Goal: Information Seeking & Learning: Learn about a topic

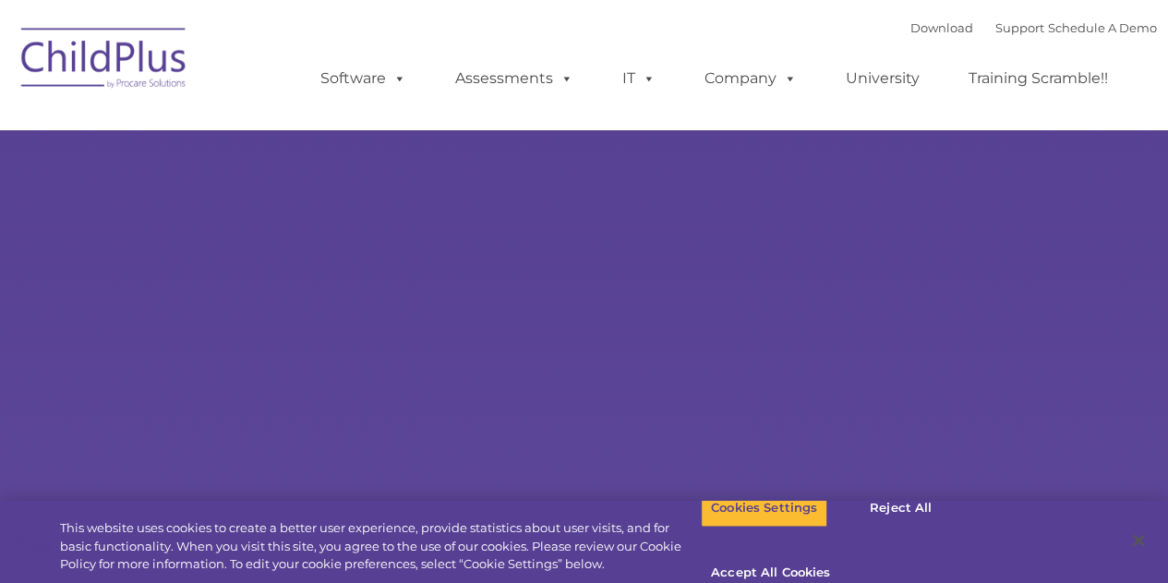
select select "MEDIUM"
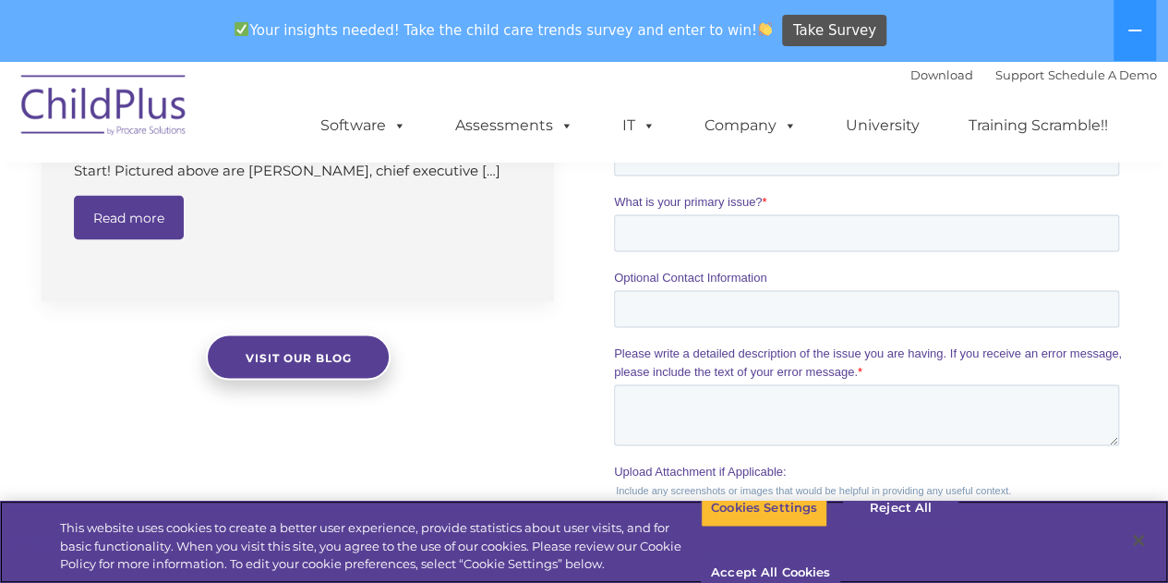
scroll to position [1627, 0]
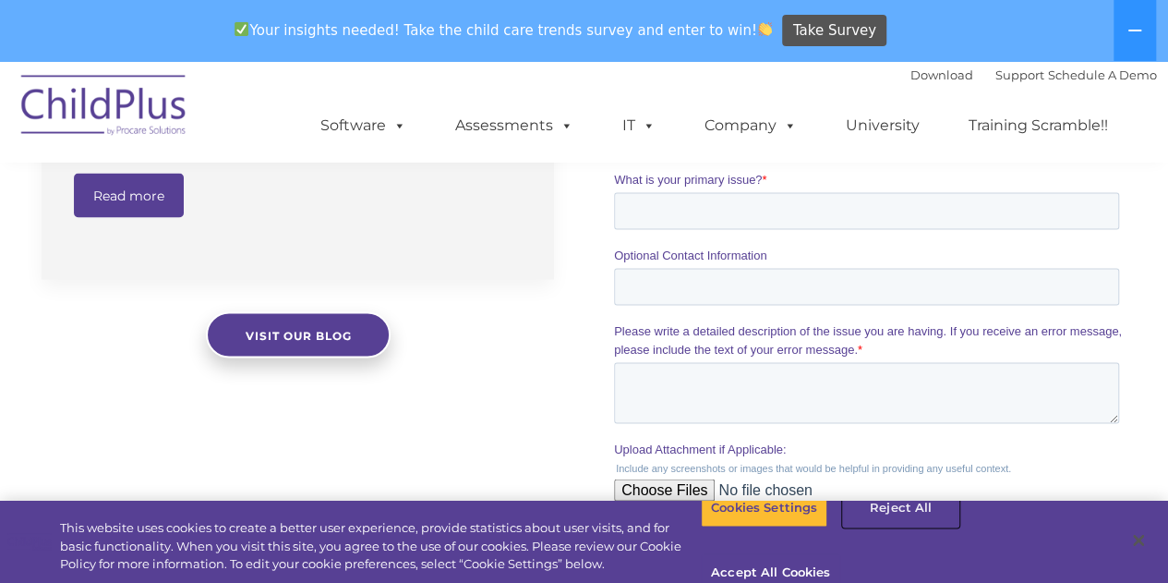
click at [910, 527] on button "Reject All" at bounding box center [900, 508] width 115 height 39
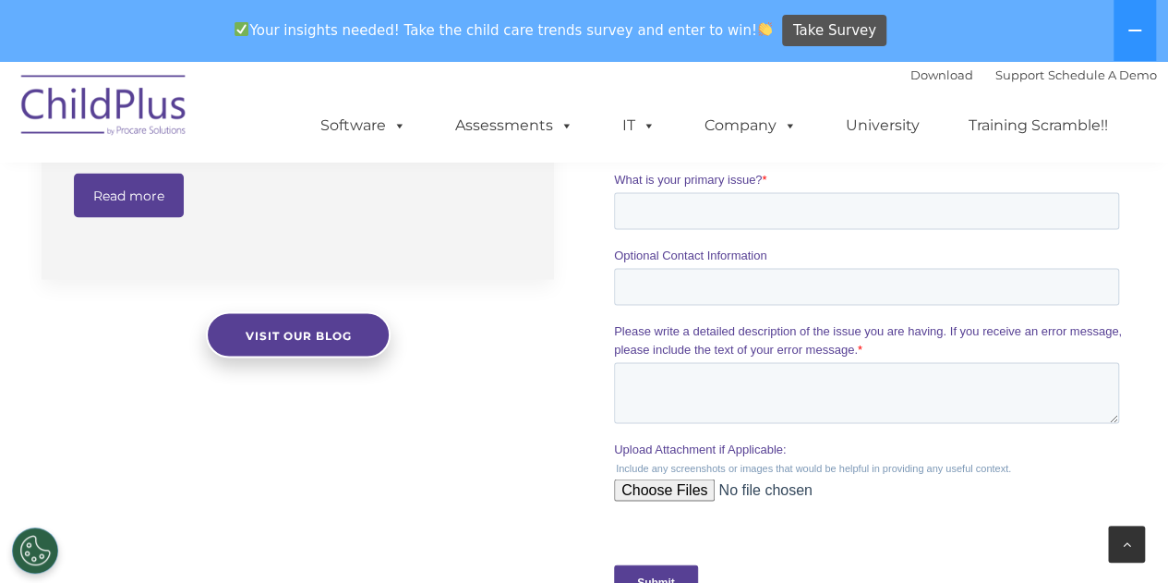
click at [1128, 550] on icon at bounding box center [1127, 544] width 8 height 13
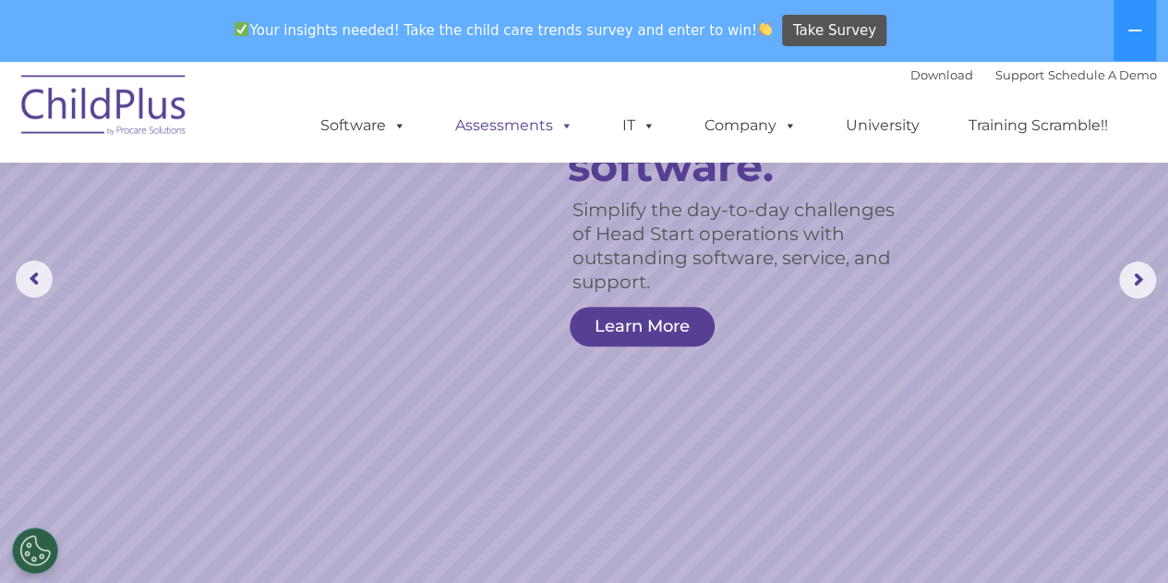
scroll to position [0, 0]
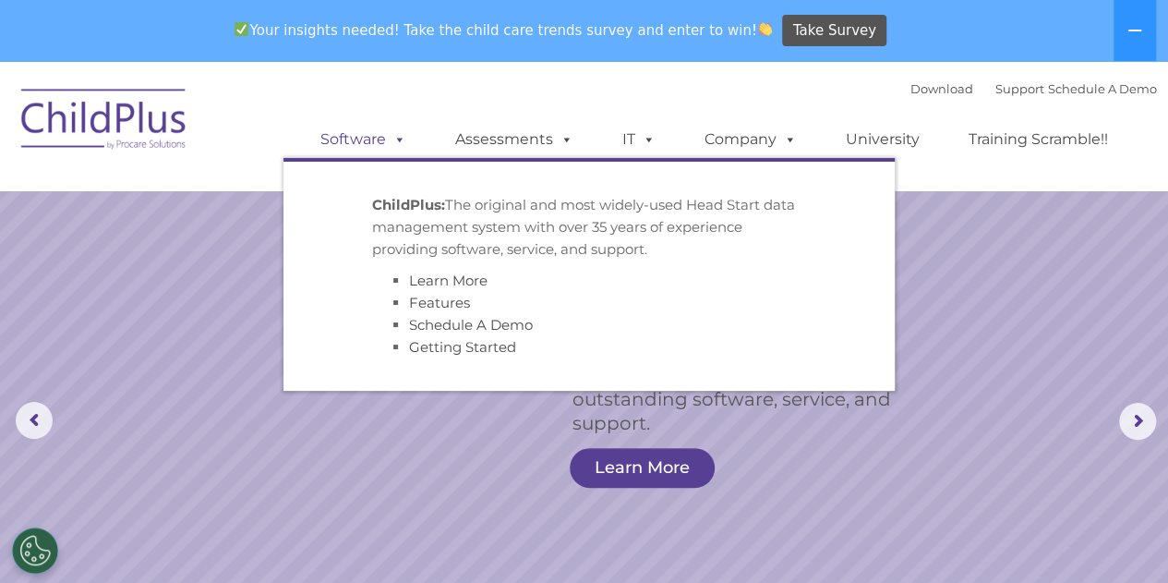
click at [384, 143] on link "Software" at bounding box center [363, 139] width 123 height 37
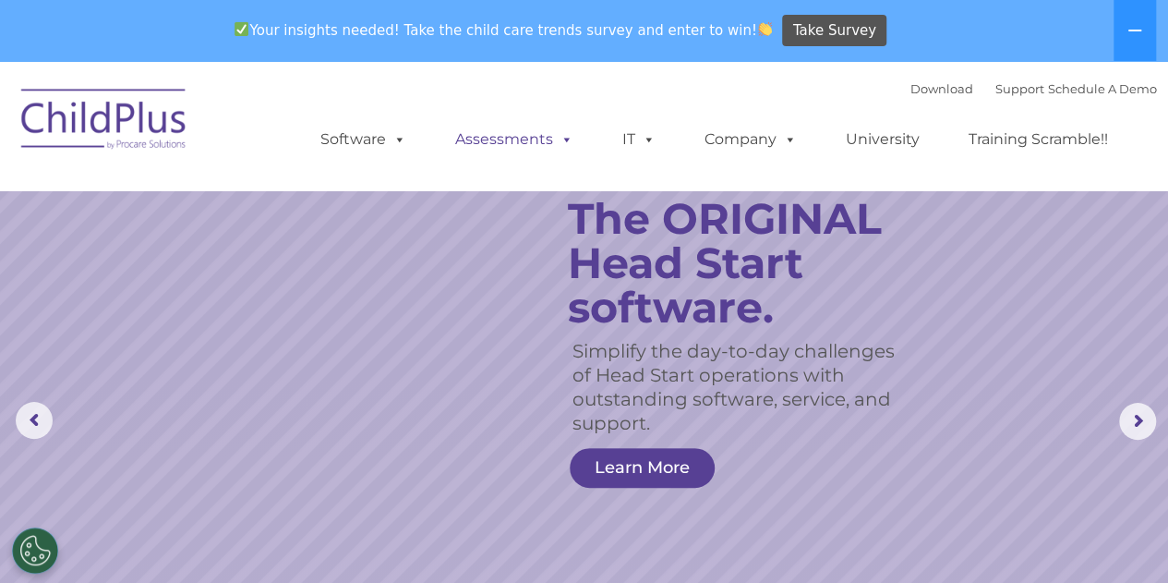
click at [558, 139] on span at bounding box center [563, 139] width 20 height 18
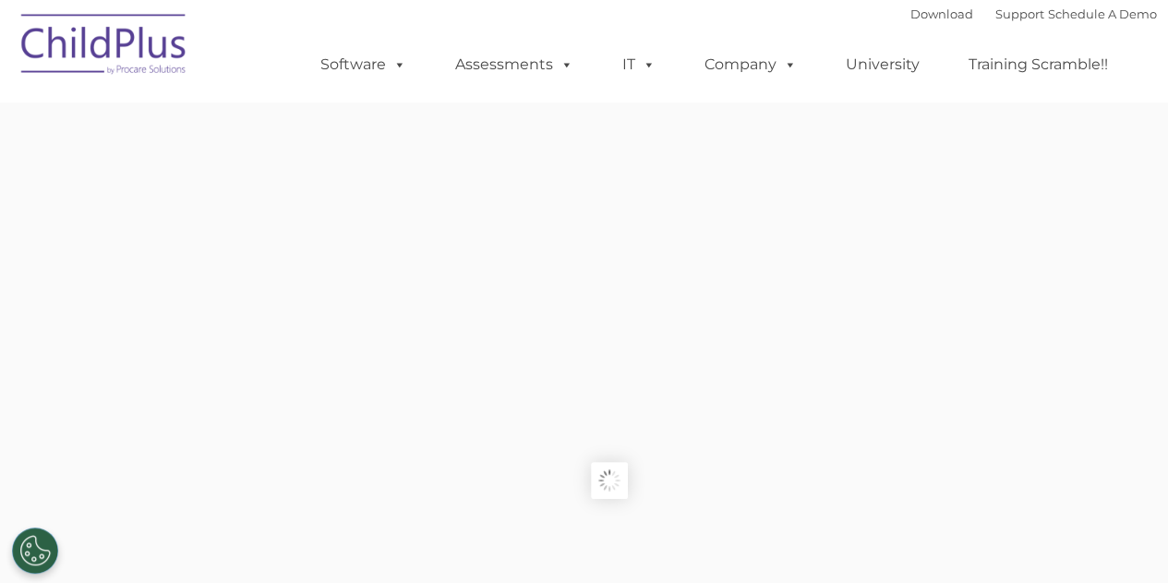
type input ""
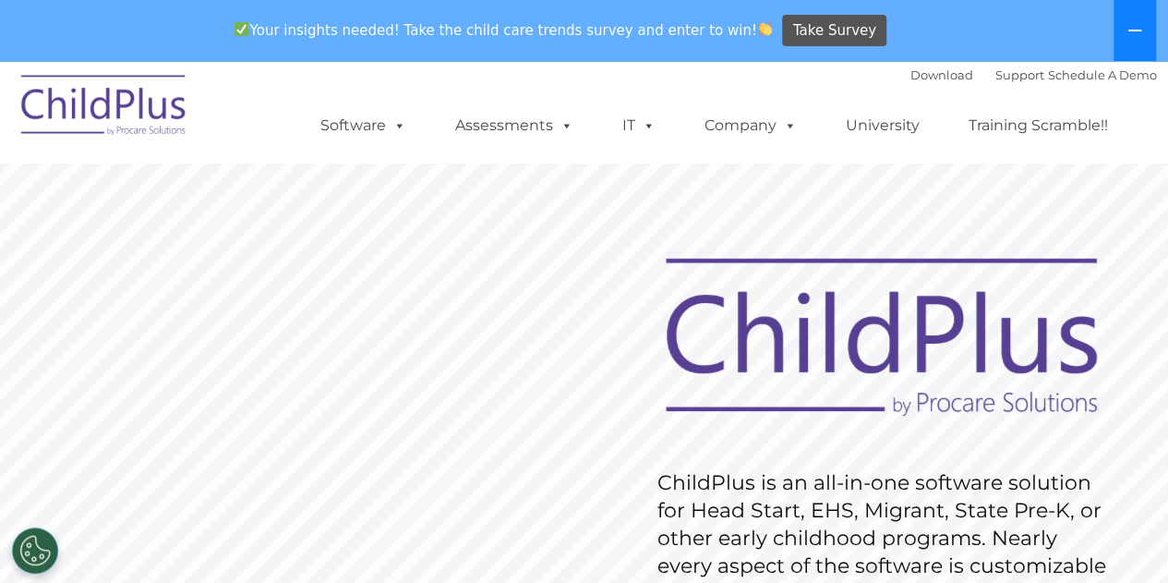
click at [1151, 42] on button at bounding box center [1135, 30] width 42 height 61
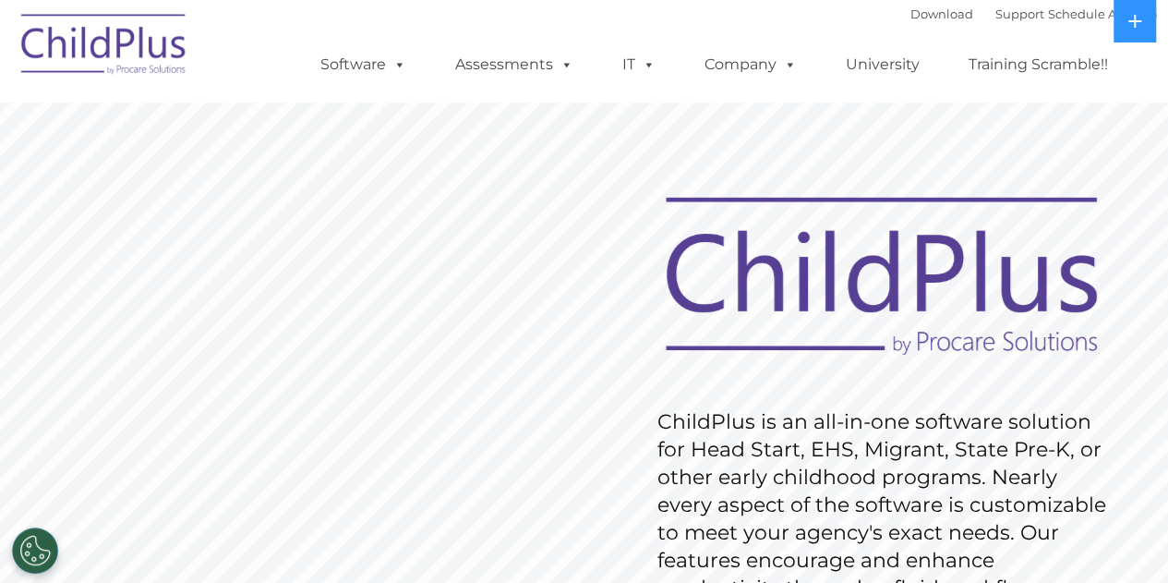
scroll to position [4, 0]
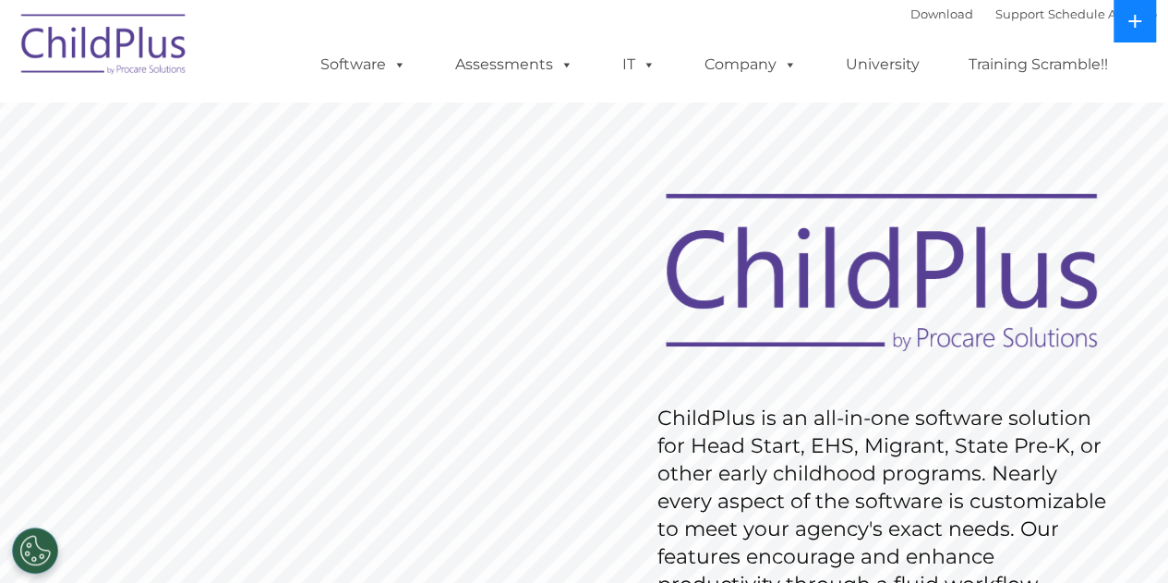
click at [1153, 17] on button at bounding box center [1135, 21] width 42 height 42
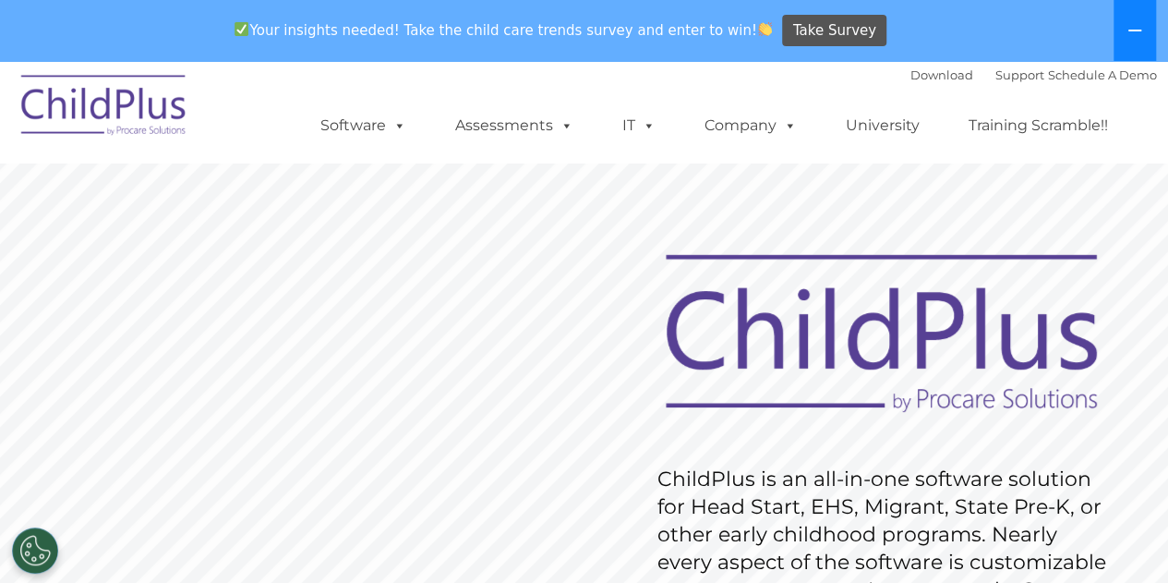
click at [1139, 24] on icon at bounding box center [1135, 30] width 15 height 15
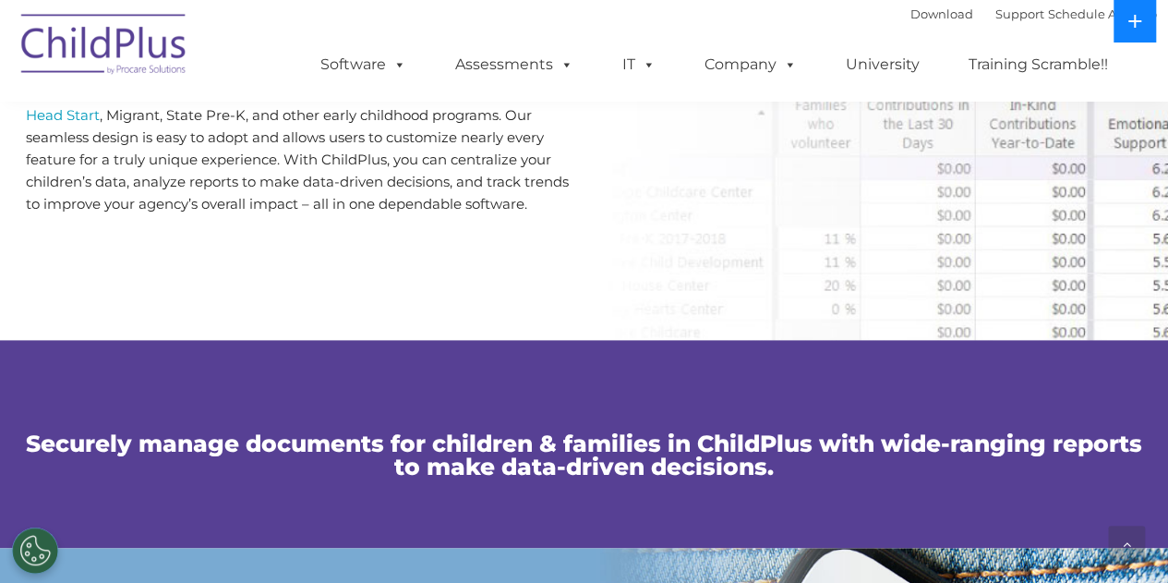
scroll to position [1031, 0]
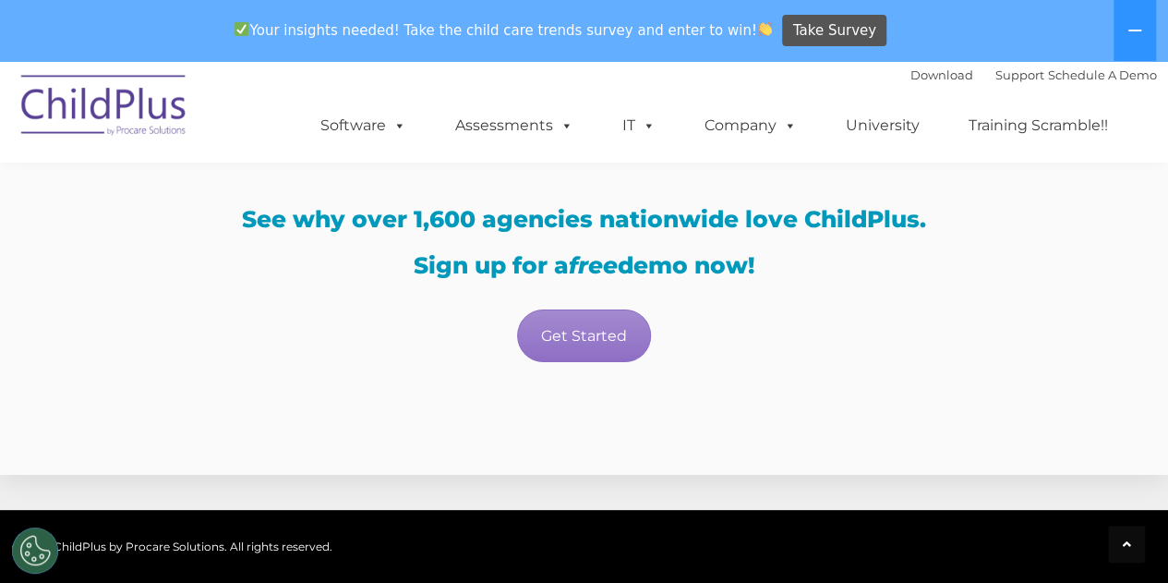
scroll to position [3260, 0]
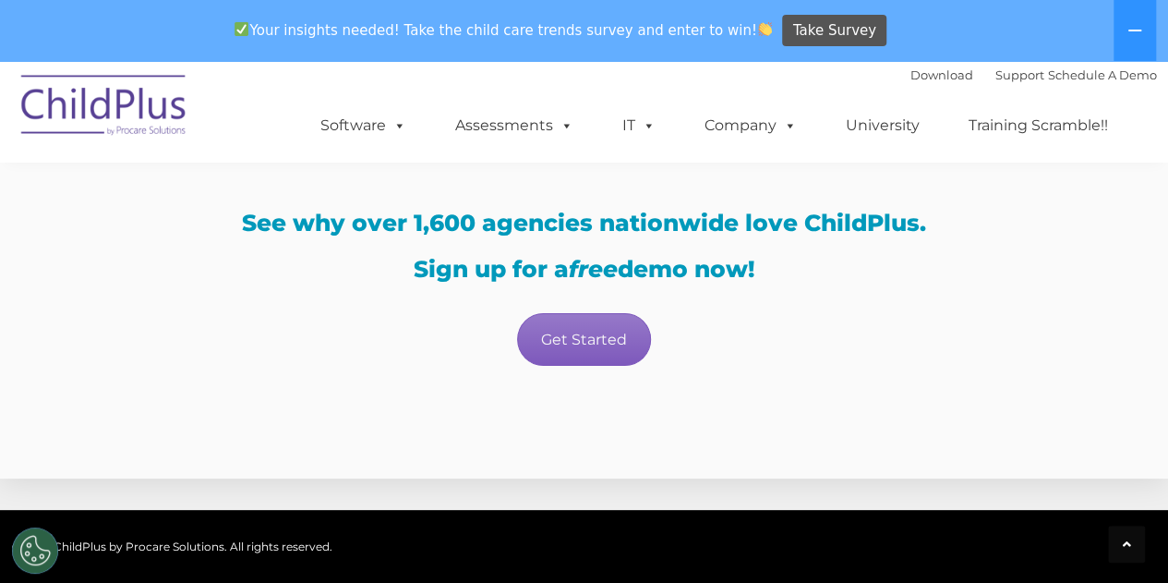
click at [579, 349] on link "Get Started" at bounding box center [584, 339] width 134 height 53
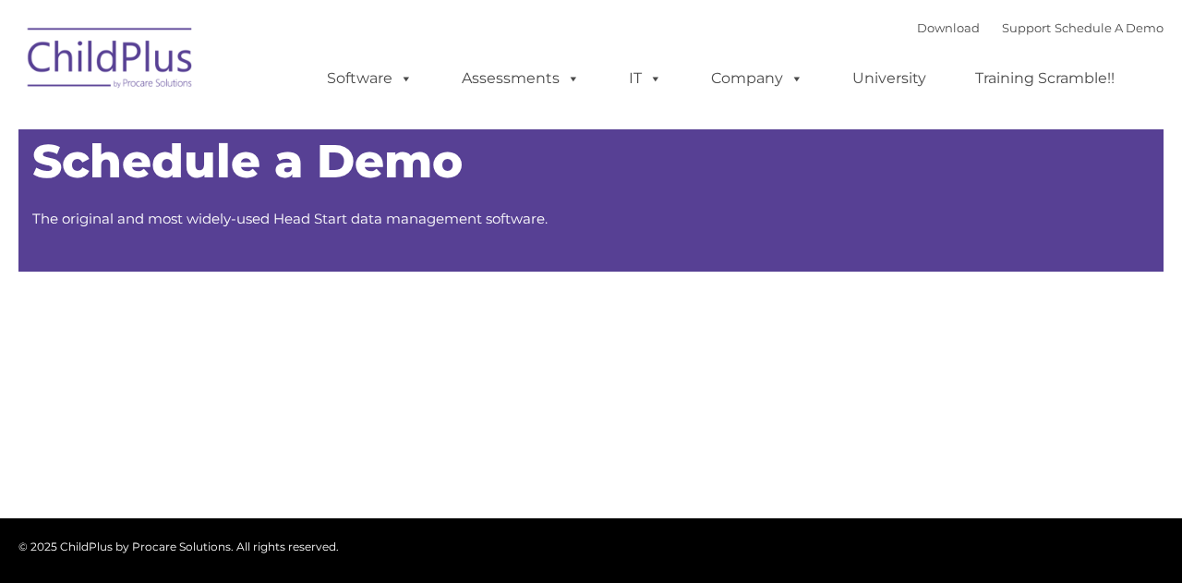
type input ""
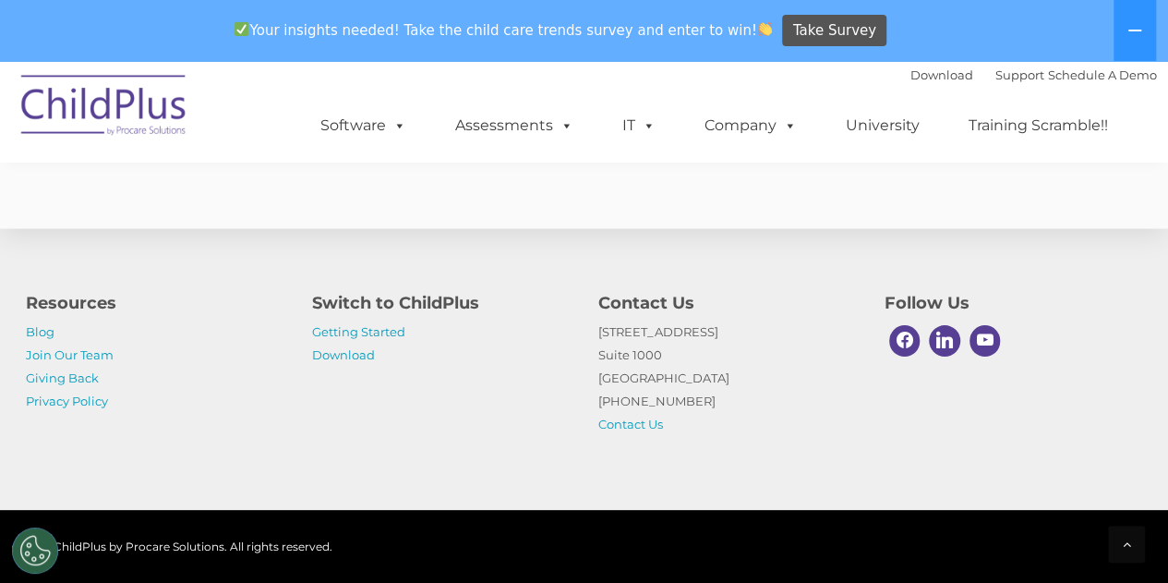
scroll to position [1732, 0]
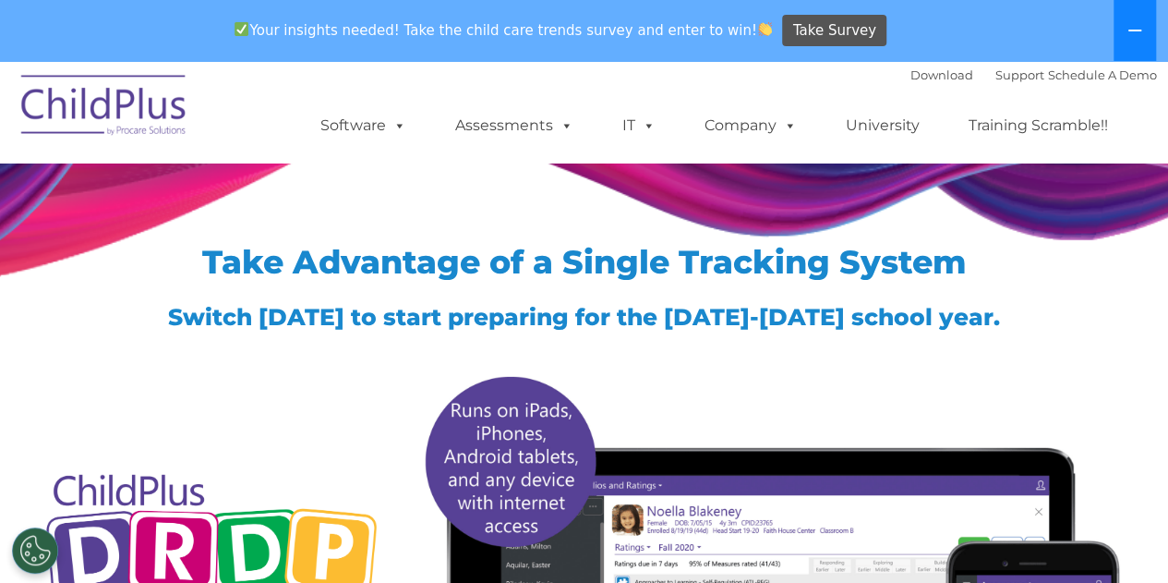
click at [1155, 16] on button at bounding box center [1135, 30] width 42 height 61
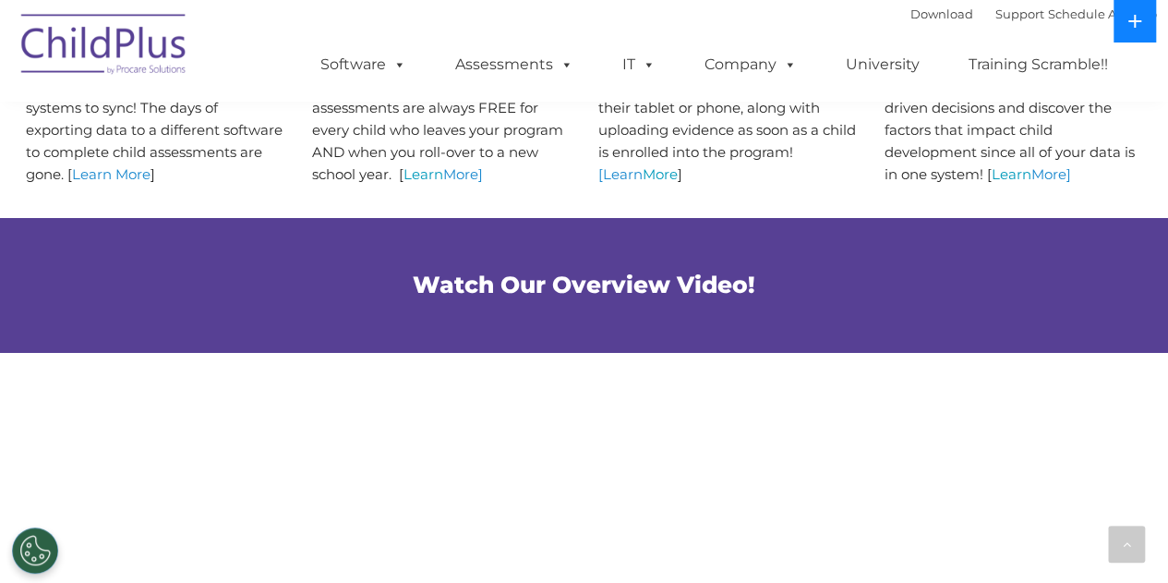
scroll to position [883, 0]
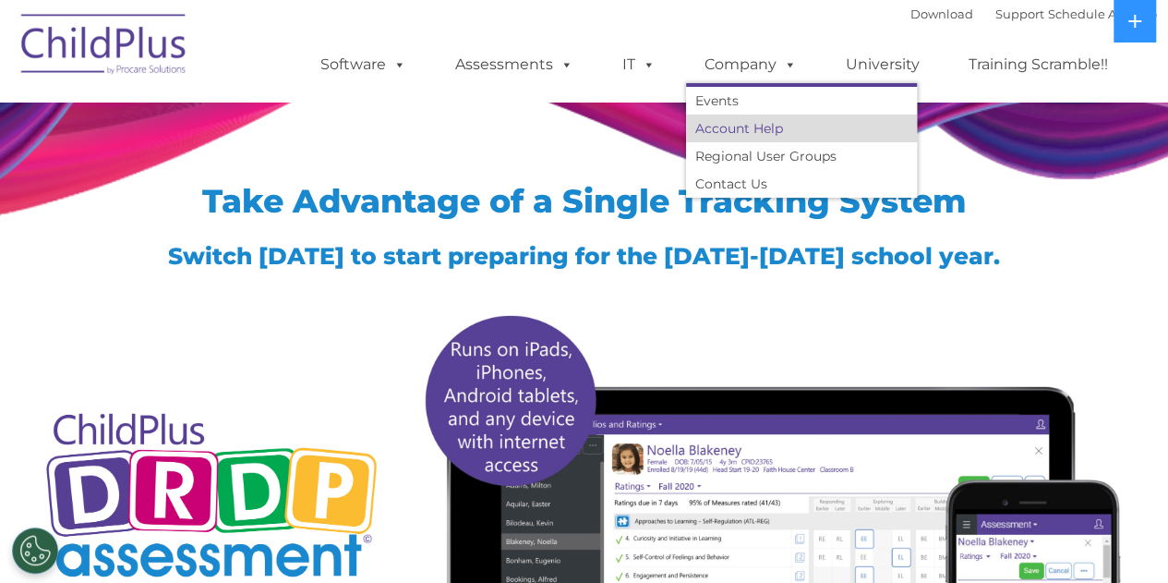
click at [736, 138] on link "Account Help" at bounding box center [801, 129] width 231 height 28
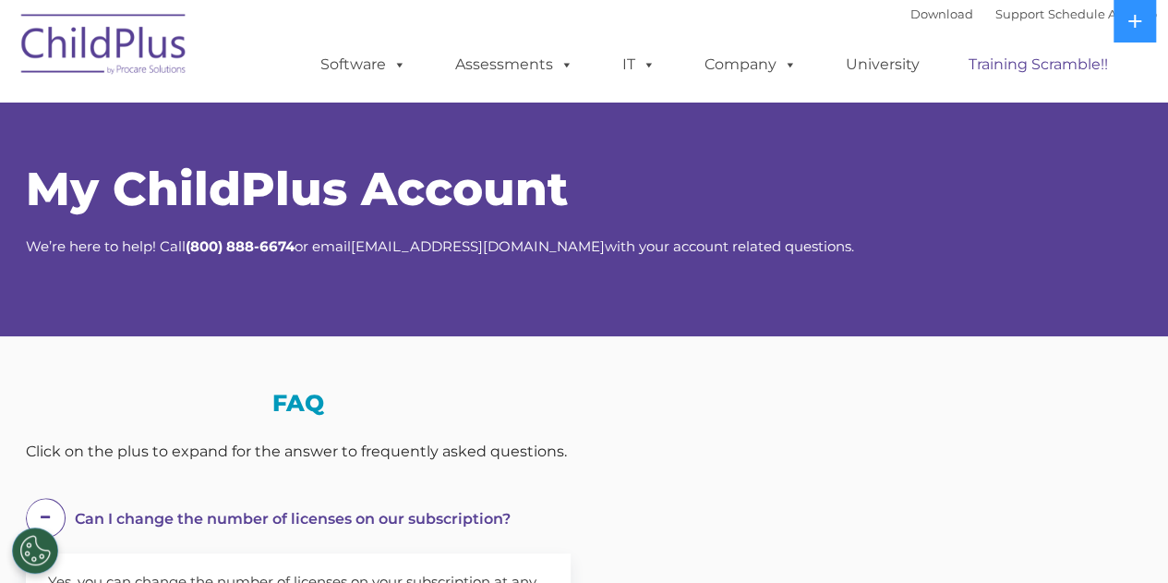
select select "MEDIUM"
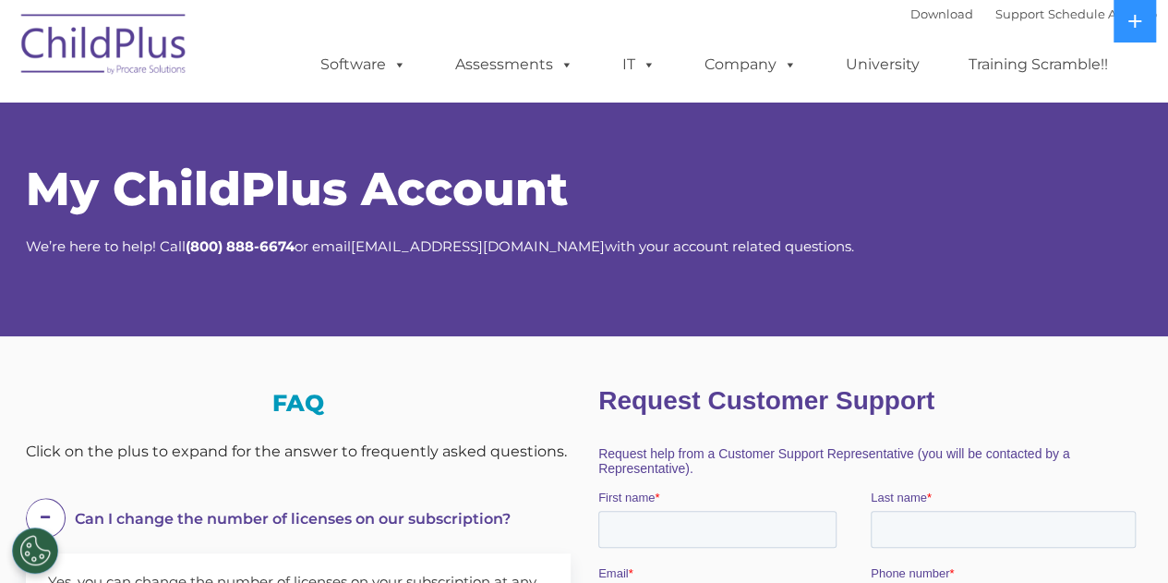
click at [609, 232] on div "My ChildPlus Account We’re here to help! Call [PHONE_NUMBER] or email [EMAIL_AD…" at bounding box center [585, 211] width 1118 height 91
